Goal: Navigation & Orientation: Find specific page/section

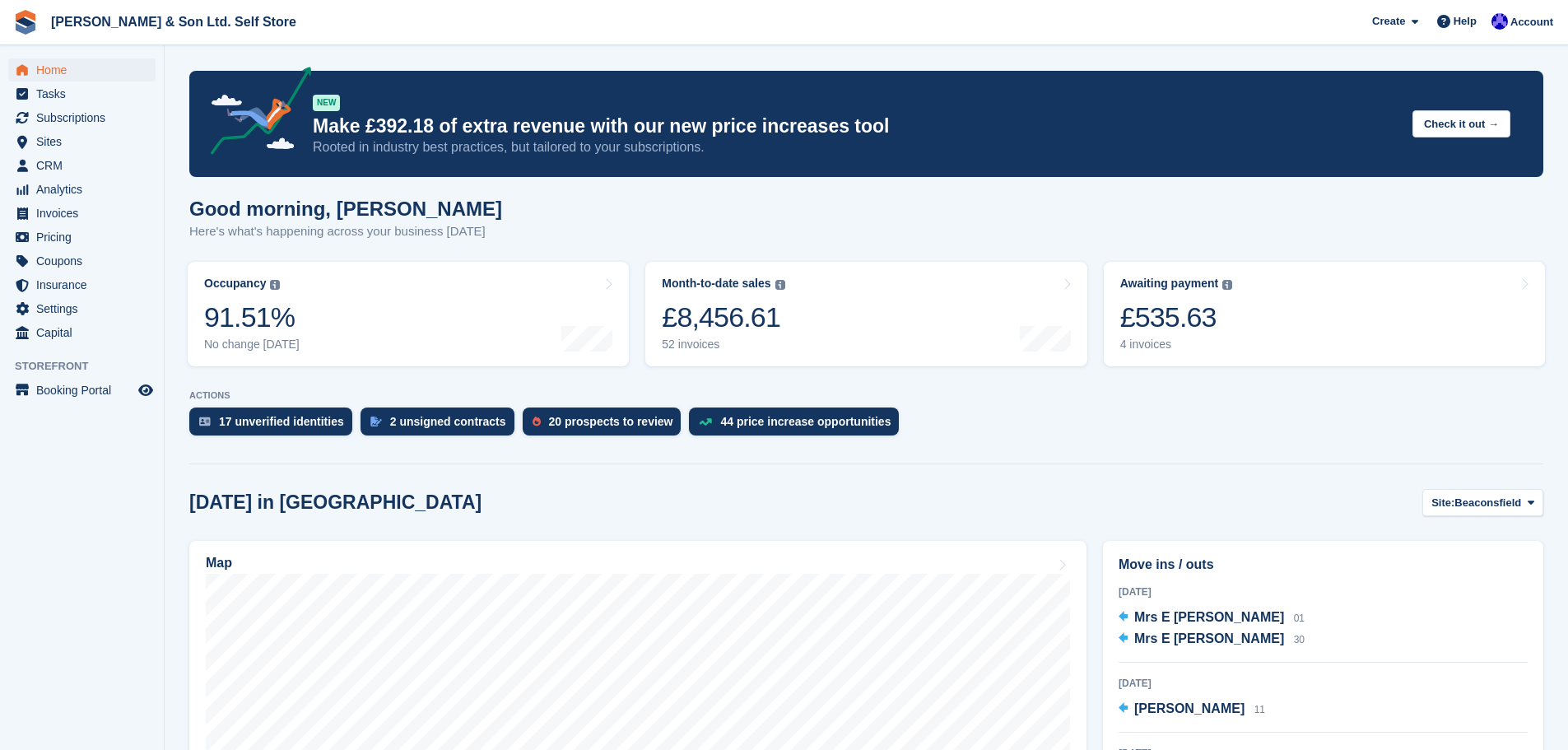
scroll to position [451, 0]
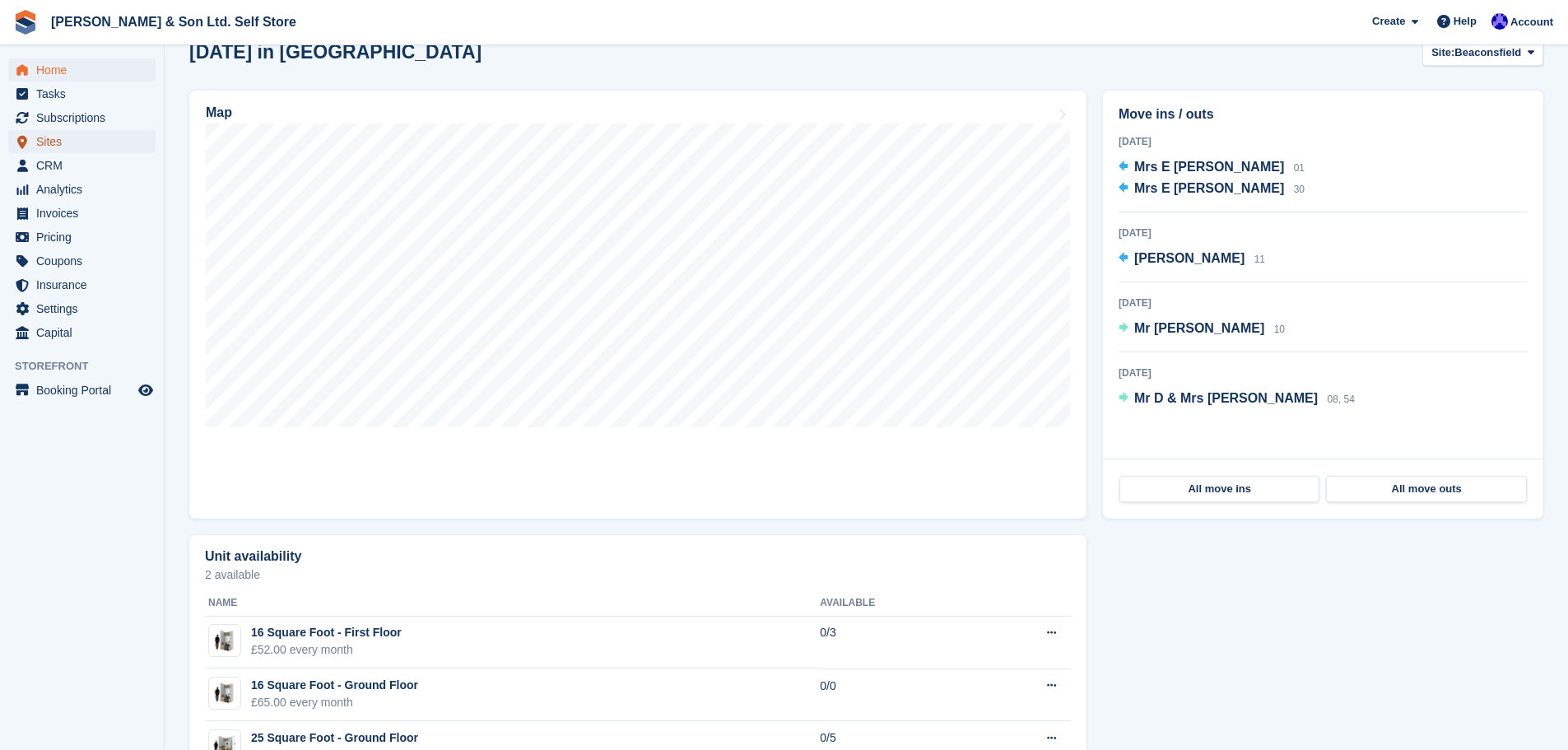
click at [84, 144] on span "Sites" at bounding box center [85, 142] width 99 height 23
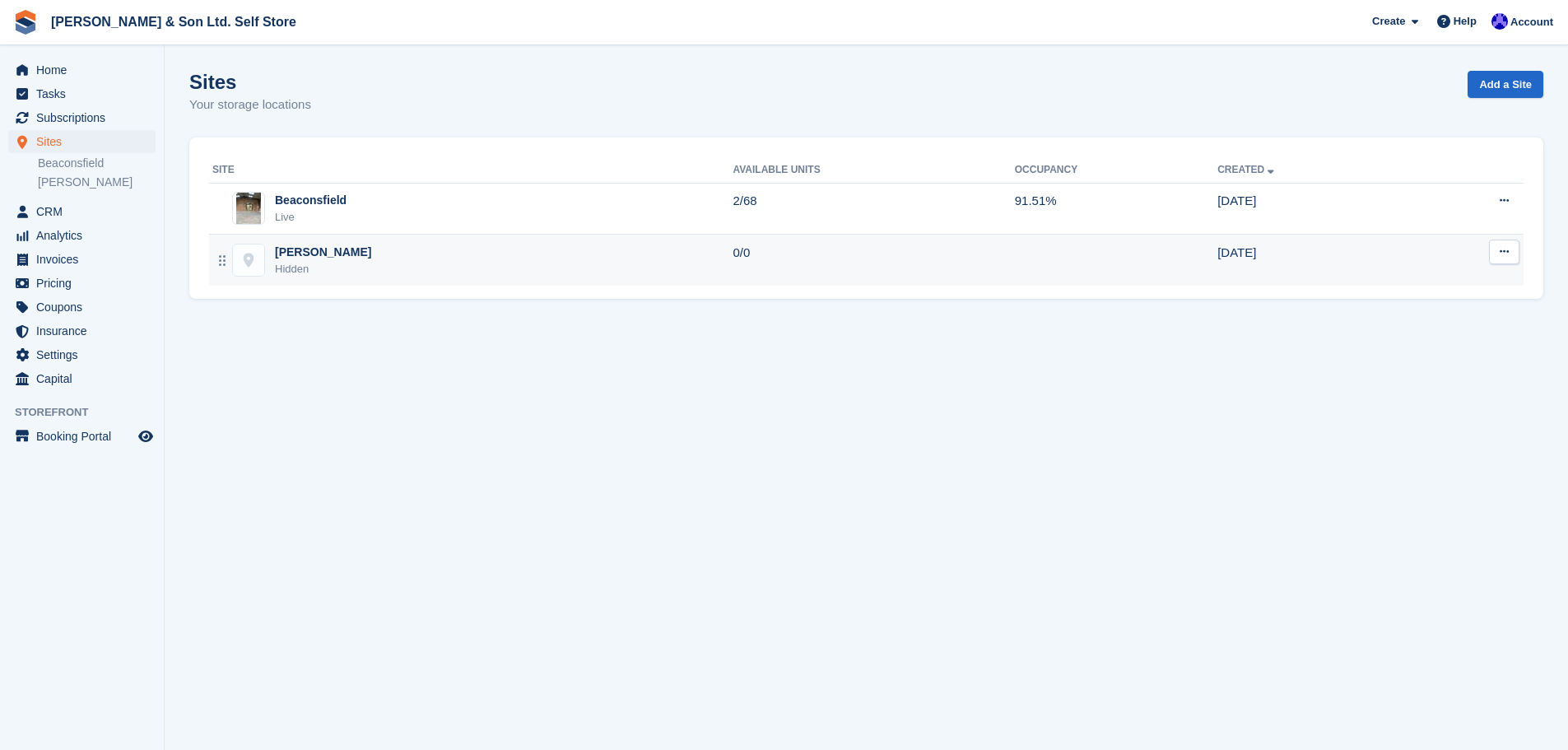
click at [421, 268] on div "Marlow Hidden" at bounding box center [472, 260] width 520 height 34
